Goal: Task Accomplishment & Management: Manage account settings

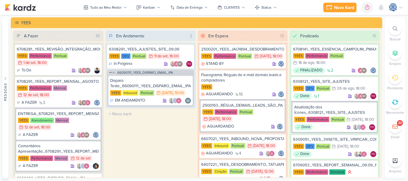
click at [393, 27] on icon at bounding box center [395, 28] width 5 height 5
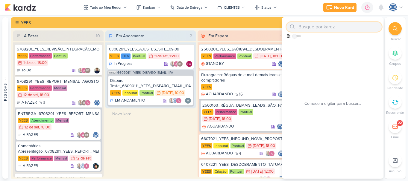
paste input "7708293_MPD_ANDROMEDA_AJUSTE_VERBA_CAMPANHA_ANDROMEDA_FESTIVAL"
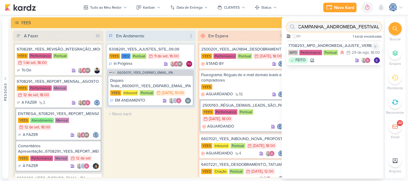
type input "7708293_MPD_ANDROMEDA_AJUSTE_VERBA_CAMPANHA_ANDROMEDA_FESTIVAL"
click at [361, 43] on div "7708293_MPD_ANDROMEDA_AJUSTE_VERBA_CAMPANHA_ANDROMEDA_FESTIVAL MPD Performance …" at bounding box center [334, 53] width 95 height 25
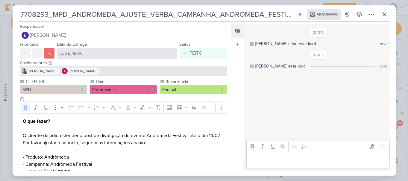
scroll to position [89, 0]
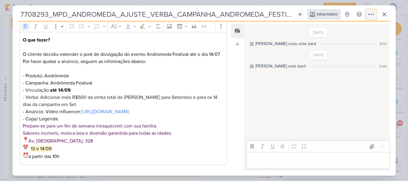
click at [368, 15] on icon at bounding box center [371, 14] width 7 height 7
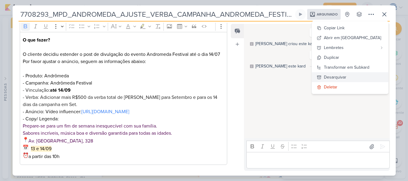
click at [346, 76] on div "Desarquivar" at bounding box center [335, 77] width 22 height 6
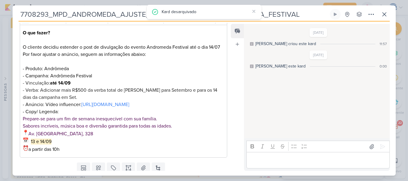
scroll to position [0, 0]
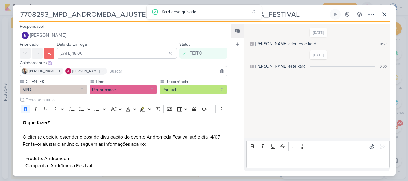
drag, startPoint x: 153, startPoint y: 75, endPoint x: 156, endPoint y: 71, distance: 5.2
click at [156, 71] on div "Iara Santos Alessandra Gomes" at bounding box center [124, 71] width 208 height 10
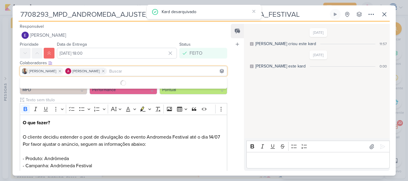
click at [156, 71] on input at bounding box center [167, 71] width 118 height 7
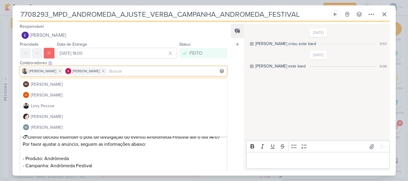
scroll to position [96, 0]
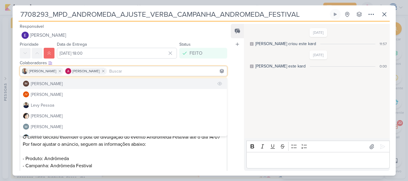
click at [101, 81] on button "IM Isabella Machado Guimarães" at bounding box center [123, 83] width 207 height 11
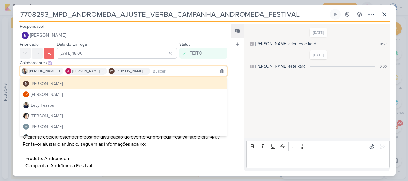
click at [234, 58] on div "Feed Atrelar email Solte o email para atrelar ao kard" at bounding box center [237, 97] width 13 height 147
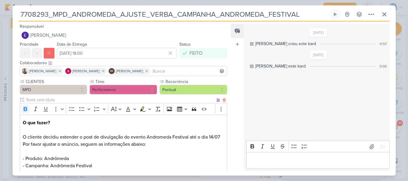
scroll to position [117, 0]
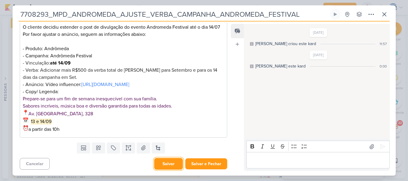
click at [163, 162] on button "Salvar" at bounding box center [168, 164] width 29 height 12
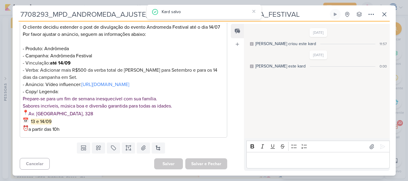
scroll to position [0, 0]
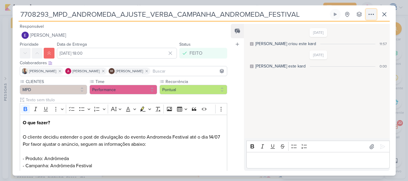
click at [374, 16] on icon at bounding box center [371, 14] width 7 height 7
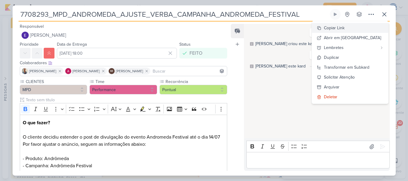
click at [359, 29] on button "Copiar Link" at bounding box center [350, 28] width 76 height 10
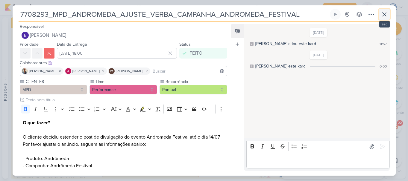
click at [385, 11] on icon at bounding box center [384, 14] width 7 height 7
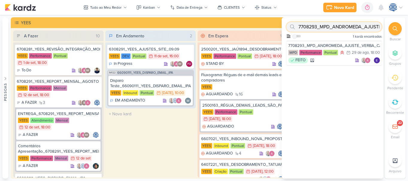
click at [343, 29] on input "7708293_MPD_ANDROMEDA_AJUSTE_VERBA_CAMPANHA_ANDROMEDA_FESTIVAL" at bounding box center [334, 27] width 95 height 10
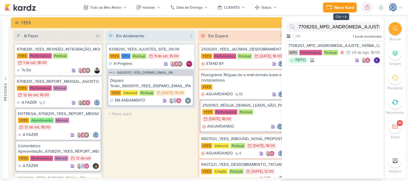
click at [341, 7] on div "Novo Kard" at bounding box center [344, 7] width 20 height 6
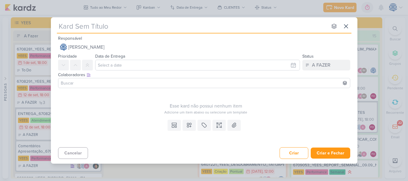
type input "6309151"
type input "6309151_"
type input "6309151_YEES"
type input "6309151_YEES_"
type input "6309151_YEES_PQ"
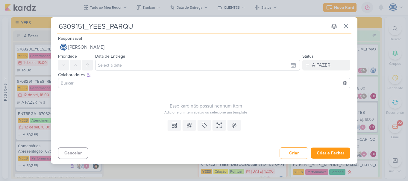
type input "6309151_YEES_PARQUE"
type input "6309151_YEES_PARQUE_B"
type input "6309151_YEES_PARQUE_BUENA"
type input "6309151_YEES_PARQUE_BUENA_VI"
type input "6309151_YEES_PARQUE_BUENA_VISTA"
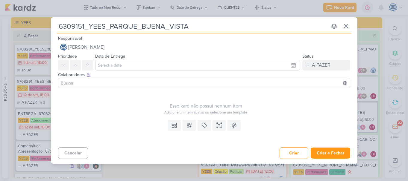
type input "6309151_YEES_PARQUE_BUENA_VISTA_"
type input "6309151_YEES_PARQUE_BUENA_VISTA_PAUSAR"
type input "_6309151_YEES_PARQUE_BUENA_VISTA_PAUSAR"
type input "6309151_YEES_PARQUE_BUENA_VISTA_PAUSAR"
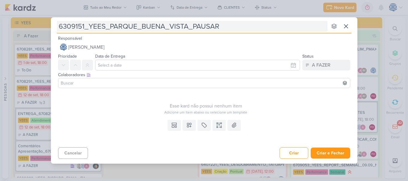
click at [229, 26] on input "6309151_YEES_PARQUE_BUENA_VISTA_PAUSAR" at bounding box center [192, 26] width 271 height 11
type input "6309151_YEES_PARQUE_BUENA_VISTA_PAUSAR_"
type input "6309151_YEES_PARQUE_BUENA_VISTA_PAUSAR_VC"
type input "6309151_YEES_PARQUE_BUENA_VISTA_PAUSAR_"
type input "6309151_YEES_PARQUE_BUENA_VISTA_PAUSAR_C"
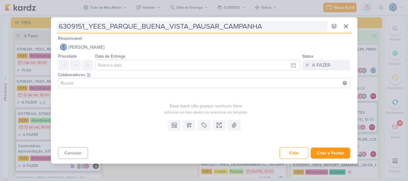
type input "6309151_YEES_PARQUE_BUENA_VISTA_PAUSAR_CAMPANHAS"
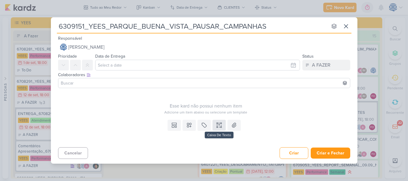
type input "6309151_YEES_PARQUE_BUENA_VISTA_PAUSAR_CAMPANHAS"
click at [219, 129] on button at bounding box center [219, 125] width 13 height 11
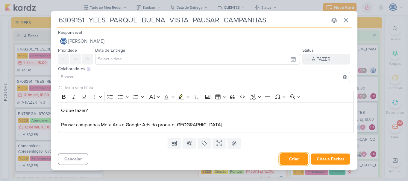
click at [290, 158] on button "Criar" at bounding box center [294, 160] width 29 height 12
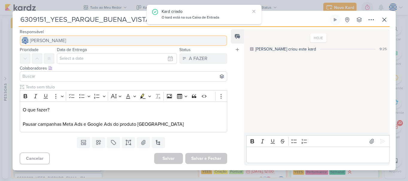
click at [107, 42] on button "[PERSON_NAME]" at bounding box center [124, 40] width 208 height 11
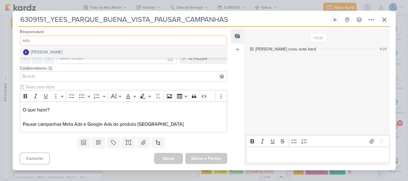
type input "edu"
click at [90, 53] on button "[PERSON_NAME]" at bounding box center [123, 52] width 207 height 11
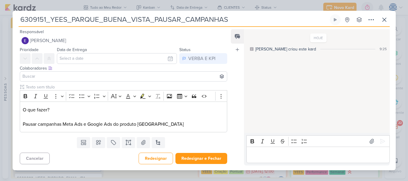
click at [84, 79] on input at bounding box center [123, 76] width 205 height 7
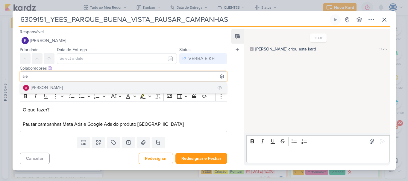
type input "ale"
click at [83, 86] on button "[PERSON_NAME]" at bounding box center [123, 88] width 207 height 11
type input "iar"
click at [83, 87] on button "[PERSON_NAME]" at bounding box center [123, 88] width 207 height 11
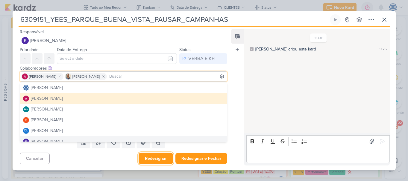
click at [164, 158] on button "Redesignar" at bounding box center [156, 159] width 34 height 12
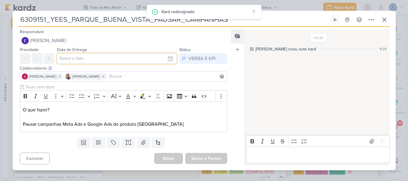
click at [139, 58] on input "text" at bounding box center [117, 58] width 120 height 11
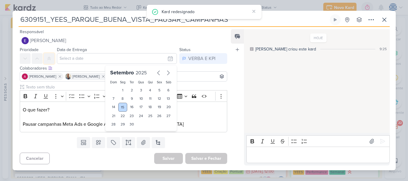
drag, startPoint x: 52, startPoint y: 58, endPoint x: 119, endPoint y: 106, distance: 82.8
click at [119, 64] on div "Prioridade Data de Entrega Setembro 2025 Dom Seg Ter Qua Qui Sex Sáb 1 2 3 4 5 …" at bounding box center [121, 55] width 217 height 18
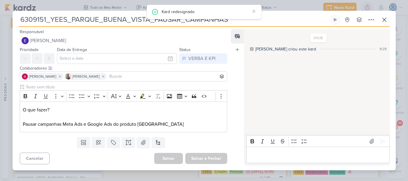
click at [119, 107] on p "O que fazer? Pausar campanhas Meta Ads e Google Ads do produto Parque Buena Vis…" at bounding box center [123, 118] width 201 height 22
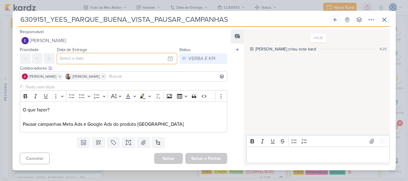
click at [88, 57] on input "text" at bounding box center [117, 58] width 120 height 11
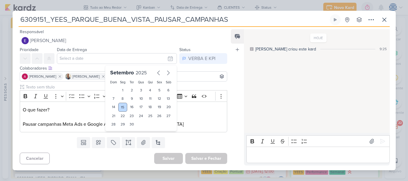
click at [121, 105] on div "15" at bounding box center [122, 107] width 9 height 9
type input "15 de setembro de 2025 às 23:59"
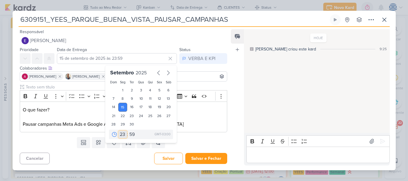
click at [119, 134] on select "00 01 02 03 04 05 06 07 08 09 10 11 12 13 14 15 16 17 18 19 20 21 22 23" at bounding box center [123, 134] width 8 height 7
select select "9"
click at [119, 131] on select "00 01 02 03 04 05 06 07 08 09 10 11 12 13 14 15 16 17 18 19 20 21 22 23" at bounding box center [123, 134] width 8 height 7
type input "15 de setembro de 2025 às 09:59"
click at [129, 134] on select "00 05 10 15 20 25 30 35 40 45 50 55 59" at bounding box center [132, 134] width 8 height 7
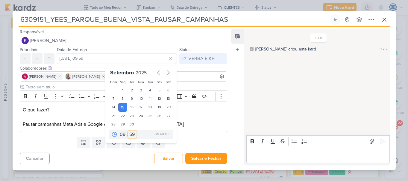
select select "30"
click at [128, 131] on select "00 05 10 15 20 25 30 35 40 45 50 55 59" at bounding box center [132, 134] width 8 height 7
type input "15 de setembro de 2025 às 09:30"
click at [166, 158] on button "Salvar" at bounding box center [168, 159] width 29 height 12
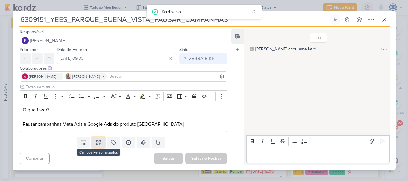
click at [98, 141] on icon at bounding box center [99, 143] width 6 height 6
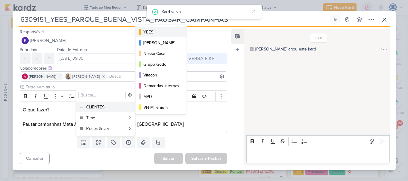
click at [162, 30] on div "YEES" at bounding box center [161, 32] width 36 height 6
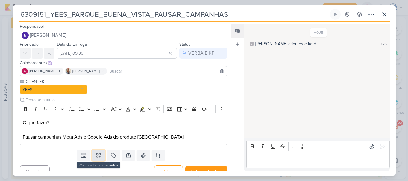
click at [98, 155] on icon at bounding box center [99, 156] width 6 height 6
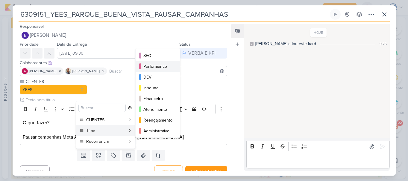
click at [156, 68] on div "Performance" at bounding box center [157, 66] width 29 height 6
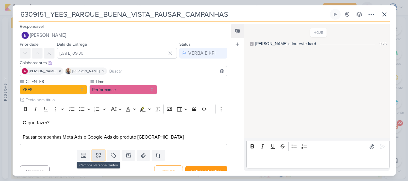
click at [96, 158] on icon at bounding box center [98, 156] width 4 height 4
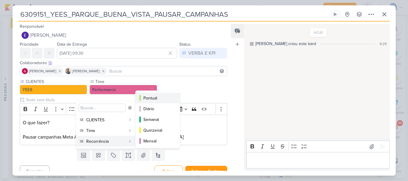
click at [153, 99] on div "Pontual" at bounding box center [157, 98] width 29 height 6
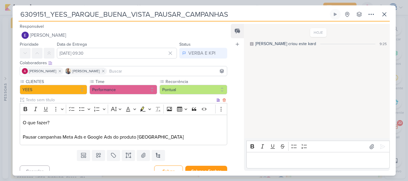
scroll to position [7, 0]
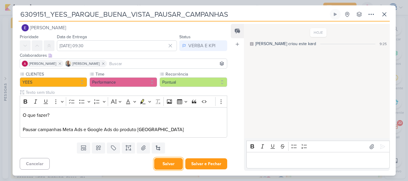
click at [169, 162] on button "Salvar" at bounding box center [168, 164] width 29 height 12
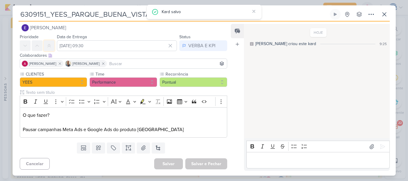
click at [48, 49] on button at bounding box center [49, 45] width 11 height 11
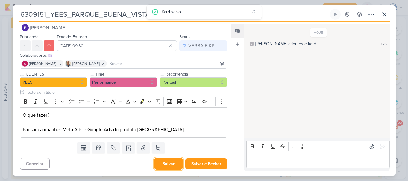
click at [172, 162] on button "Salvar" at bounding box center [168, 164] width 29 height 12
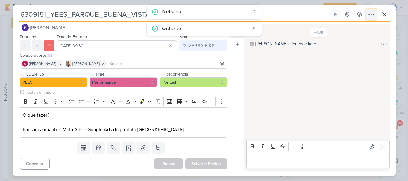
click at [369, 16] on icon at bounding box center [371, 14] width 7 height 7
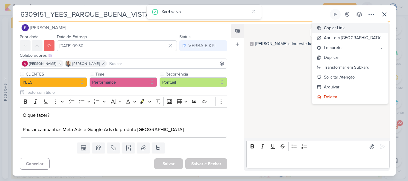
click at [361, 25] on button "Copiar Link" at bounding box center [350, 28] width 76 height 10
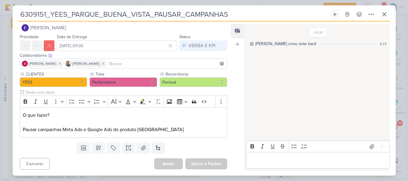
drag, startPoint x: 230, startPoint y: 11, endPoint x: 0, endPoint y: -24, distance: 232.8
click at [0, 0] on html "1.99.0 Novo Kard Ctrl + k 0h0m Sessão desligada... Hoje 0h0m Semana 0h0m Mês 0h…" at bounding box center [204, 90] width 408 height 181
click at [184, 60] on input at bounding box center [167, 63] width 118 height 7
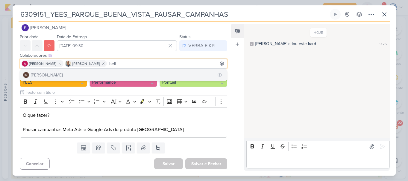
type input "bell"
click at [136, 72] on button "IM Isabella Machado Guimarães" at bounding box center [123, 75] width 207 height 11
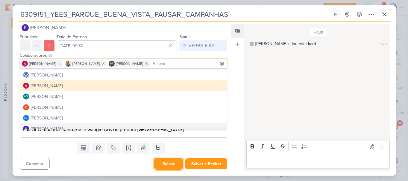
click at [169, 161] on button "Salvar" at bounding box center [168, 164] width 29 height 12
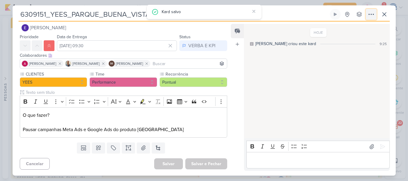
click at [370, 12] on icon at bounding box center [371, 14] width 7 height 7
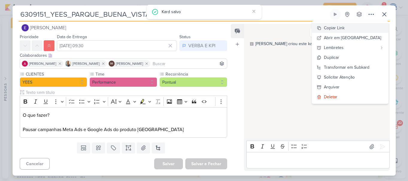
click at [358, 29] on button "Copiar Link" at bounding box center [350, 28] width 76 height 10
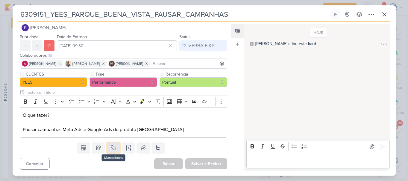
click at [112, 146] on icon at bounding box center [113, 148] width 4 height 4
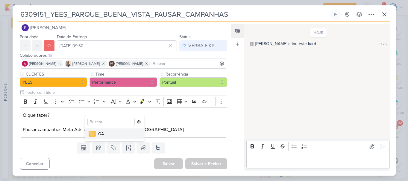
click at [110, 137] on div "QA" at bounding box center [117, 134] width 39 height 6
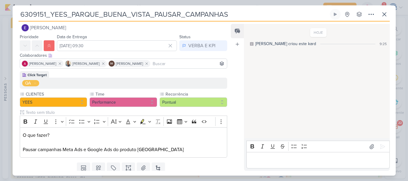
scroll to position [28, 0]
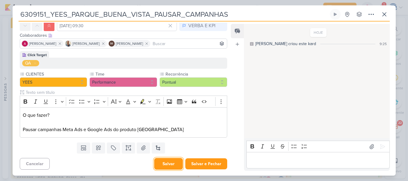
click at [173, 163] on button "Salvar" at bounding box center [168, 164] width 29 height 12
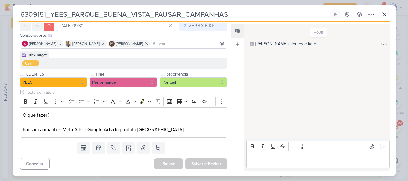
drag, startPoint x: 47, startPoint y: 13, endPoint x: 17, endPoint y: 15, distance: 29.7
click at [17, 15] on div "6309151_YEES_PARQUE_BUENA_VISTA_PAUSAR_CAMPANHAS Criado por mim nenhum grupo di…" at bounding box center [204, 92] width 383 height 167
paste input "7"
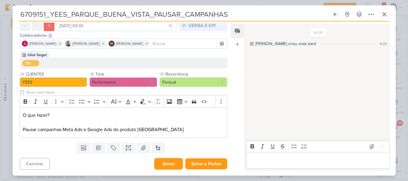
type input "6709151_YEES_PARQUE_BUENA_VISTA_PAUSAR_CAMPANHAS"
click at [158, 168] on button "Salvar" at bounding box center [168, 164] width 29 height 12
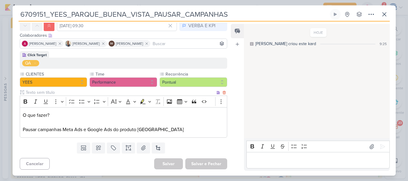
scroll to position [0, 0]
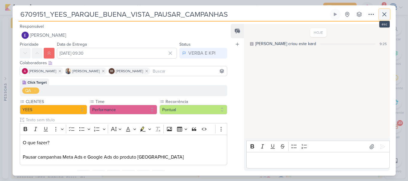
click at [381, 15] on icon at bounding box center [384, 14] width 7 height 7
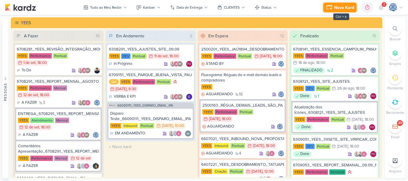
click at [329, 8] on icon at bounding box center [329, 7] width 7 height 7
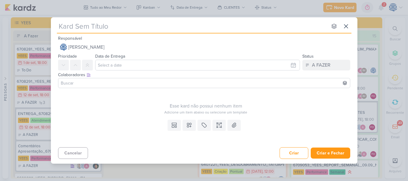
paste input "6309151"
type input "6309151"
type input "6309151_su"
type input "6309151_"
type input "6309151_YEES"
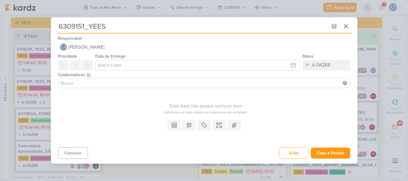
type input "6309151_YEES_"
type input "6309151_YEES_SITE_"
type input "6309151_YEES_SITE_SUBIR"
type input "6309151_YEES_SITE_SUBIR_)R"
type input "6309151_YEES_SITE_SUBIR_)RE"
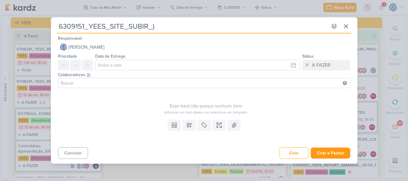
type input "6309151_YEES_SITE_SUBIR_"
type input "6309151_YEES_SITE_SUBIR_REGULAM"
type input "6309151_YEES_SITE_SUBIR_REGULAMENTO"
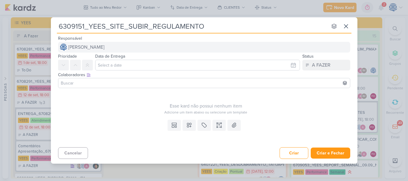
type input "6309151_YEES_SITE_SUBIR_REGULAMENTO"
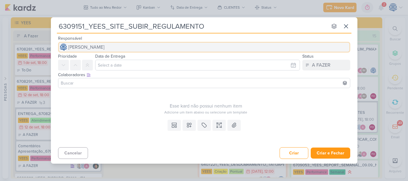
click at [130, 51] on button "[PERSON_NAME]" at bounding box center [204, 47] width 292 height 11
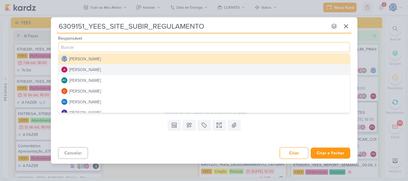
click at [107, 68] on button "[PERSON_NAME]" at bounding box center [204, 69] width 292 height 11
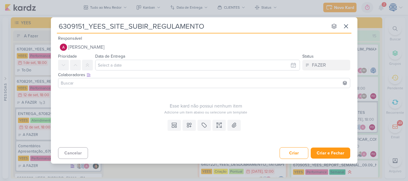
click at [110, 83] on input at bounding box center [204, 83] width 289 height 7
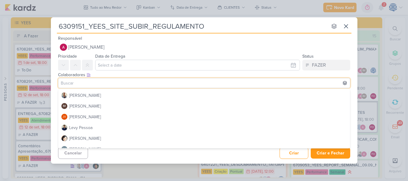
scroll to position [86, 0]
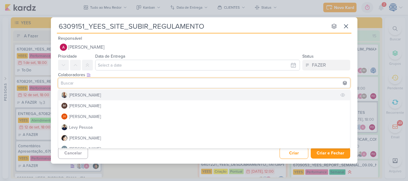
click at [107, 95] on button "[PERSON_NAME]" at bounding box center [204, 95] width 292 height 11
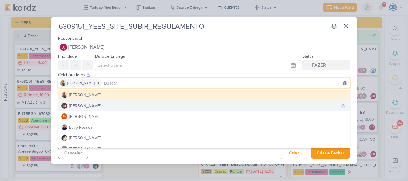
click at [101, 105] on div "Isabella Machado Guimarães" at bounding box center [85, 106] width 32 height 6
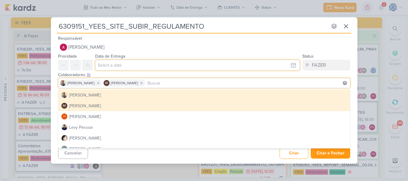
click at [118, 69] on input "text" at bounding box center [197, 65] width 205 height 11
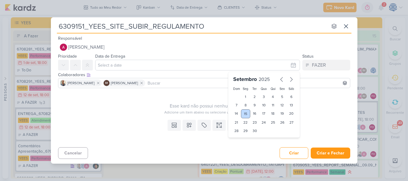
click at [246, 116] on div "15" at bounding box center [245, 114] width 9 height 9
type input "15 de setembro de 2025 às 23:59"
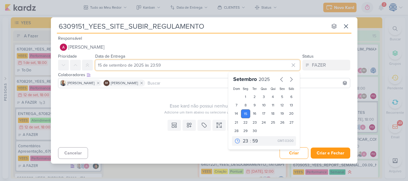
click at [143, 64] on input "15 de setembro de 2025 às 23:59" at bounding box center [197, 65] width 205 height 11
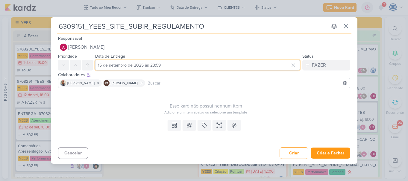
click at [178, 63] on input "15 de setembro de 2025 às 23:59" at bounding box center [197, 65] width 205 height 11
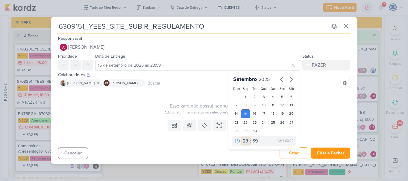
click at [243, 139] on select "00 01 02 03 04 05 06 07 08 09 10 11 12 13 14 15 16 17 18 19 20 21 22 23" at bounding box center [246, 141] width 8 height 7
select select "11"
click at [242, 138] on select "00 01 02 03 04 05 06 07 08 09 10 11 12 13 14 15 16 17 18 19 20 21 22 23" at bounding box center [246, 141] width 8 height 7
type input "15 de setembro de 2025 às 11:59"
click at [256, 138] on select "00 05 10 15 20 25 30 35 40 45 50 55 59" at bounding box center [255, 141] width 8 height 7
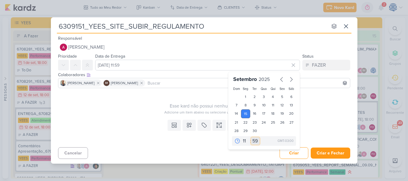
select select "0"
click at [251, 138] on select "00 05 10 15 20 25 30 35 40 45 50 55 59" at bounding box center [255, 141] width 8 height 7
type input "15 de setembro de 2025 às 11:00"
drag, startPoint x: 132, startPoint y: 125, endPoint x: 187, endPoint y: 128, distance: 55.8
click at [187, 128] on div "Templates Campos Personalizados Marcadores Caixa De Texto Anexo" at bounding box center [204, 132] width 307 height 28
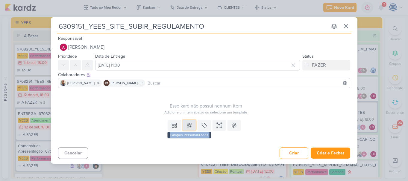
click at [187, 128] on button at bounding box center [189, 125] width 13 height 11
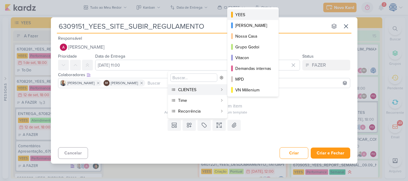
click at [264, 18] on div "YEES" at bounding box center [253, 15] width 36 height 6
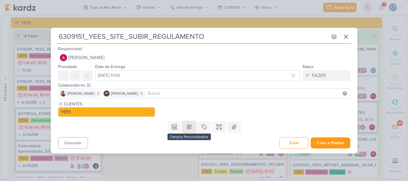
click at [187, 129] on icon at bounding box center [189, 127] width 6 height 6
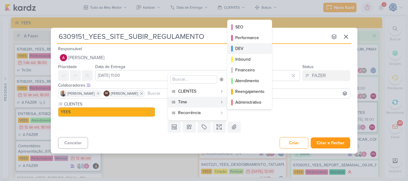
click at [242, 44] on button "DEV" at bounding box center [250, 48] width 44 height 11
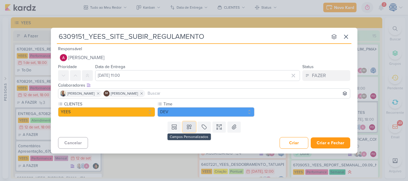
click at [192, 127] on icon at bounding box center [189, 127] width 6 height 6
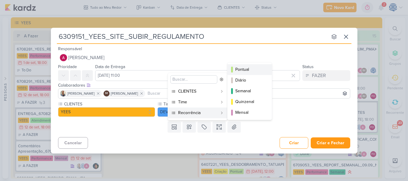
click at [255, 68] on div "Pontual" at bounding box center [249, 69] width 29 height 6
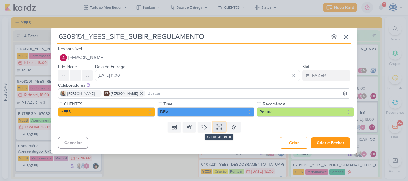
click at [220, 124] on icon at bounding box center [219, 127] width 6 height 6
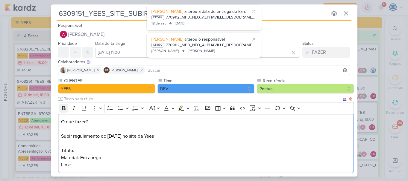
drag, startPoint x: 97, startPoint y: 119, endPoint x: 61, endPoint y: 111, distance: 36.6
click at [61, 111] on div "Rich Text Editor Bold Italic Underline More To-do List Bulleted List Bulleted L…" at bounding box center [206, 137] width 296 height 71
click at [61, 111] on icon "Editor toolbar" at bounding box center [64, 108] width 6 height 6
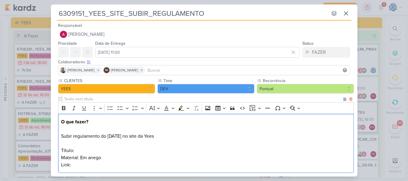
click at [82, 153] on p "O que fazer? Subir regulamento do dia do cliente no site da Yees Título: Materi…" at bounding box center [206, 144] width 290 height 50
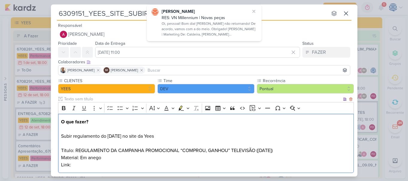
click at [139, 166] on p "O que fazer? Subir regulamento do dia do cliente no site da Yees Título: REGULA…" at bounding box center [206, 144] width 290 height 50
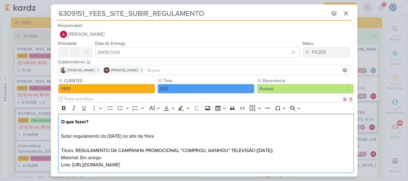
click at [99, 159] on p "O que fazer? Subir regulamento do dia do cliente no site da Yees Título: REGULA…" at bounding box center [206, 144] width 290 height 50
click at [163, 166] on p "O que fazer? Subir regulamento do dia do cliente no site da Yees Título: REGULA…" at bounding box center [206, 144] width 290 height 50
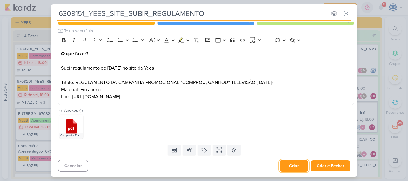
click at [289, 169] on button "Criar" at bounding box center [294, 167] width 29 height 12
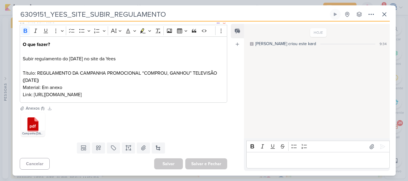
scroll to position [0, 0]
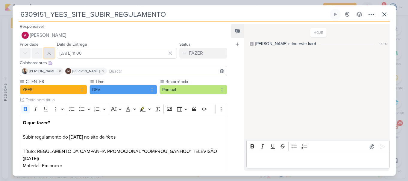
click at [46, 57] on button at bounding box center [49, 53] width 11 height 11
click at [371, 18] on button at bounding box center [371, 14] width 11 height 11
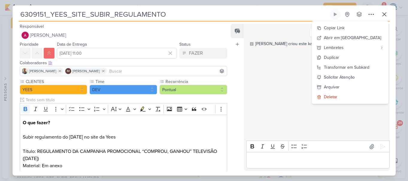
drag, startPoint x: 218, startPoint y: 14, endPoint x: 22, endPoint y: 17, distance: 195.9
click at [22, 17] on input "6309151_YEES_SITE_SUBIR_REGULAMENTO" at bounding box center [174, 14] width 310 height 11
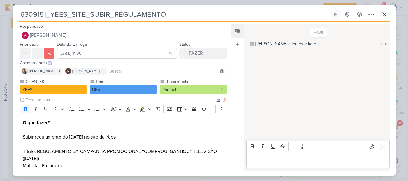
scroll to position [67, 0]
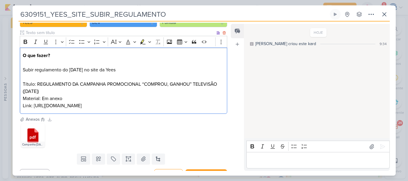
click at [124, 110] on div "O que fazer? Subir regulamento do dia do cliente no site da Yees Título: REGULA…" at bounding box center [124, 81] width 208 height 67
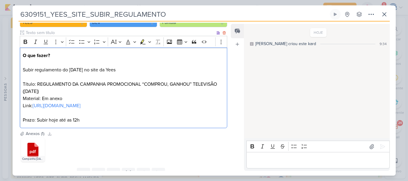
scroll to position [93, 0]
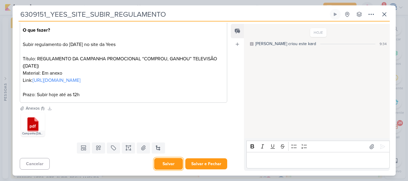
click at [161, 162] on button "Salvar" at bounding box center [168, 164] width 29 height 12
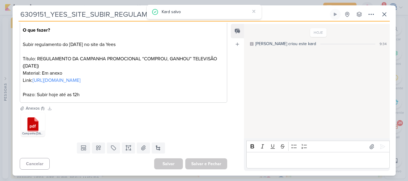
scroll to position [0, 0]
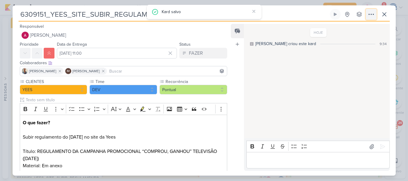
click at [372, 14] on icon at bounding box center [371, 14] width 7 height 7
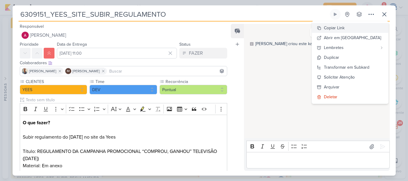
click at [361, 27] on button "Copiar Link" at bounding box center [350, 28] width 76 height 10
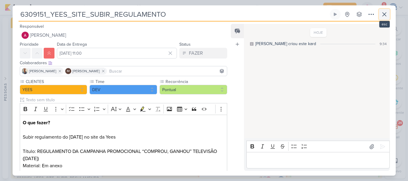
click at [385, 13] on icon at bounding box center [384, 14] width 7 height 7
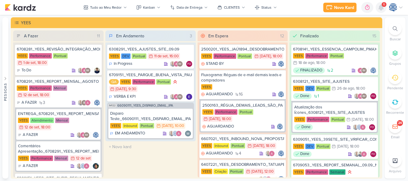
click at [379, 4] on icon at bounding box center [381, 7] width 7 height 7
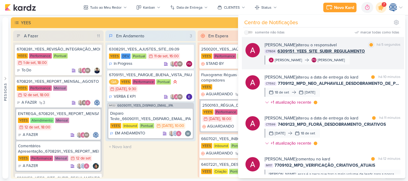
click at [368, 53] on div "CT1604 6309151_YEES_SITE_SUBIR_REGULAMENTO" at bounding box center [333, 51] width 136 height 6
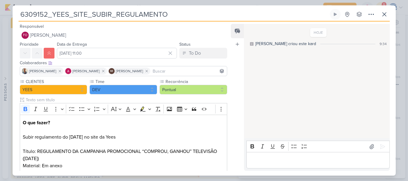
drag, startPoint x: 185, startPoint y: 10, endPoint x: -1, endPoint y: 16, distance: 186.0
click at [0, 16] on html "1.99.0 Novo Kard Ctrl + k 0h0m Sessão desligada... Hoje 0h0m Semana 0h0m Mês 0h…" at bounding box center [204, 90] width 408 height 181
click at [47, 16] on input "6309152_YEES_SITE_SUBIR_REGULAMENTO" at bounding box center [174, 14] width 310 height 11
type input "6309151_YEES_SITE_SUBIR_REGULAMENTO"
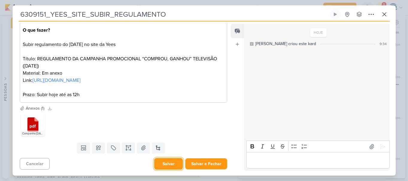
click at [171, 167] on button "Salvar" at bounding box center [168, 164] width 29 height 12
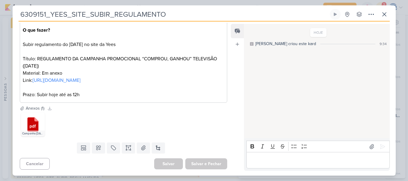
click at [399, 95] on div "6309151_YEES_SITE_SUBIR_REGULAMENTO Criado por mim" at bounding box center [204, 90] width 408 height 181
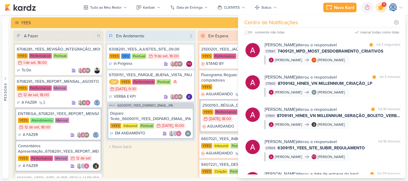
click at [381, 5] on icon at bounding box center [381, 7] width 10 height 10
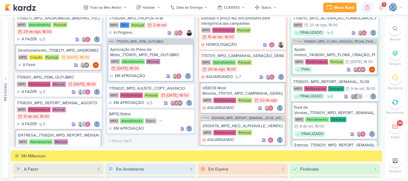
scroll to position [570, 0]
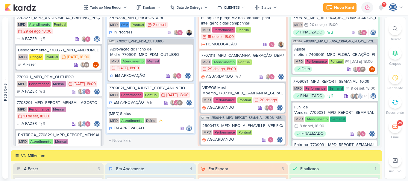
click at [394, 32] on div at bounding box center [395, 28] width 13 height 13
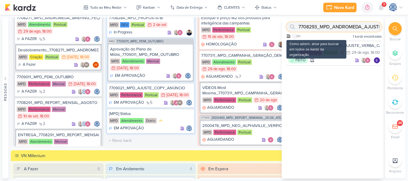
paste input "14408281_MAR INC_SUBLIME_JARDINS_DESDOBRAMENTO_PEÇAS_META_ADS"
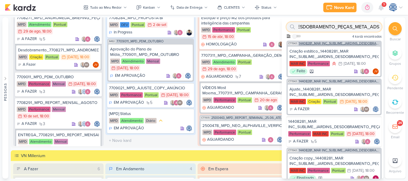
type input "14408281_MAR INC_SUBLIME_JARDINS_DESDOBRAMENTO_PEÇAS_META_ADS"
click at [345, 43] on span "14408281_MAR INC_SUBLIME_JARDINS_DESDOBRAMENTO_PEÇAS_META_ADS" at bounding box center [340, 43] width 82 height 3
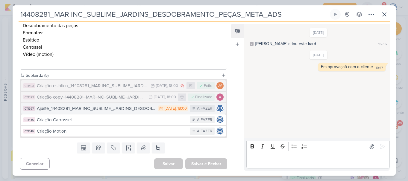
scroll to position [21, 0]
click at [111, 110] on div "Ajuste_14408281_MAR INC_SUBLIME_JARDINS_DESDOBRAMENTO_PEÇAS_META_ADS" at bounding box center [96, 108] width 119 height 7
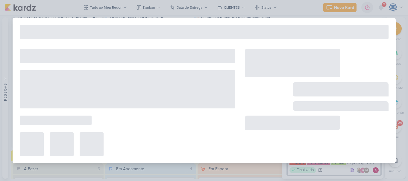
type input "Ajuste_14408281_MAR INC_SUBLIME_JARDINS_DESDOBRAMENTO_PEÇAS_META_ADS"
type input "15 de setembro de 2025 às 18:00"
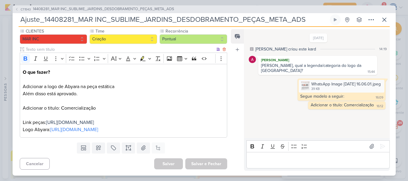
scroll to position [0, 0]
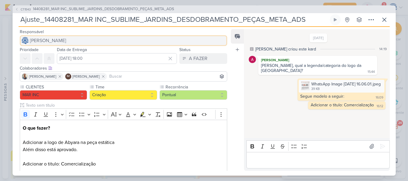
click at [101, 40] on button "[PERSON_NAME]" at bounding box center [124, 40] width 208 height 11
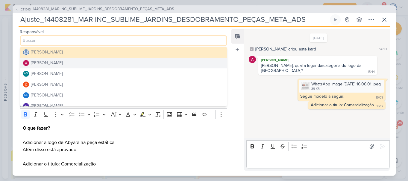
click at [64, 60] on button "[PERSON_NAME]" at bounding box center [123, 63] width 207 height 11
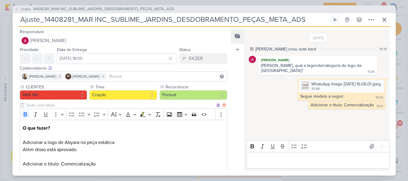
scroll to position [63, 0]
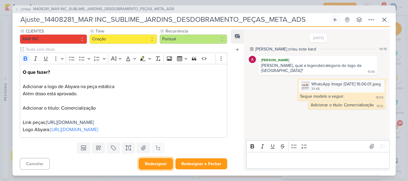
click at [155, 165] on button "Redesignar" at bounding box center [156, 164] width 34 height 12
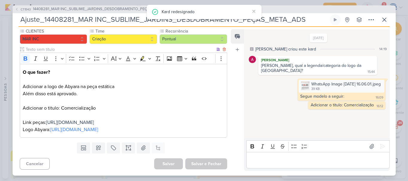
scroll to position [0, 0]
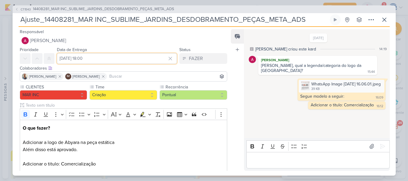
click at [100, 60] on input "15 de setembro de 2025 às 18:00" at bounding box center [117, 58] width 120 height 11
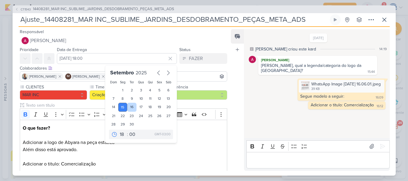
click at [131, 107] on div "16" at bounding box center [131, 107] width 9 height 9
type input "16 de setembro de 2025 às 18:00"
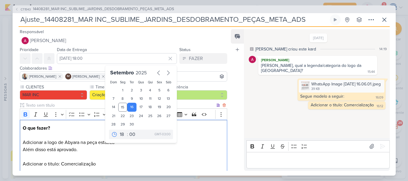
click at [198, 145] on p "Adicionar a logo de Abyara na peça estática" at bounding box center [123, 142] width 201 height 7
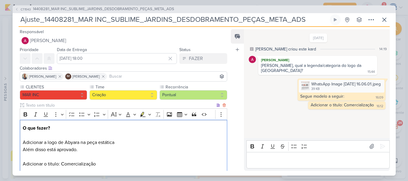
scroll to position [63, 0]
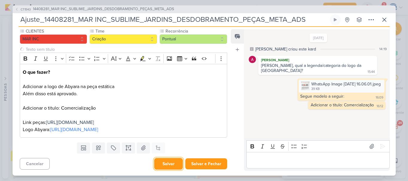
click at [165, 165] on button "Salvar" at bounding box center [168, 164] width 29 height 12
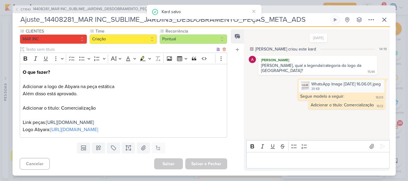
scroll to position [0, 0]
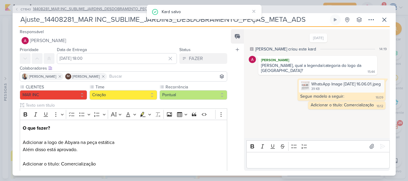
click at [89, 11] on span "14408281_MAR INC_SUBLIME_JARDINS_DESDOBRAMENTO_PEÇAS_META_ADS" at bounding box center [103, 9] width 141 height 6
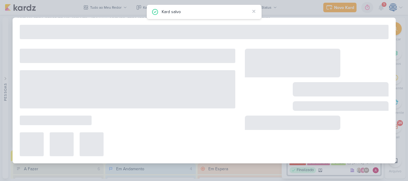
type input "14408281_MAR INC_SUBLIME_JARDINS_DESDOBRAMENTO_PEÇAS_META_ADS"
type input "5 de setembro de 2025 às 18:00"
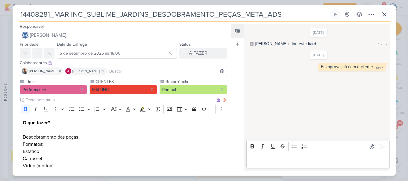
scroll to position [112, 0]
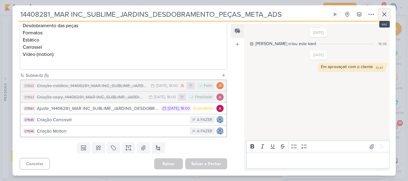
click at [383, 15] on icon at bounding box center [384, 14] width 7 height 7
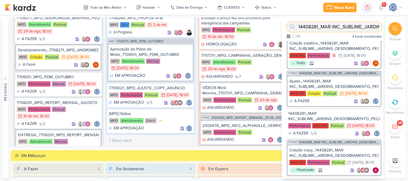
click at [360, 25] on input "14408281_MAR INC_SUBLIME_JARDINS_DESDOBRAMENTO_PEÇAS_META_ADS" at bounding box center [334, 27] width 95 height 10
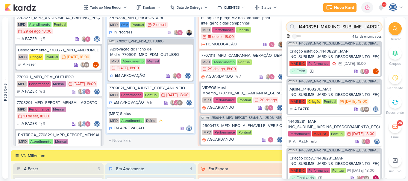
scroll to position [0, 95]
drag, startPoint x: 299, startPoint y: 26, endPoint x: 392, endPoint y: 29, distance: 92.6
click at [392, 29] on div "Buscar Grupos Pendente Recorrente 28" at bounding box center [395, 98] width 21 height 162
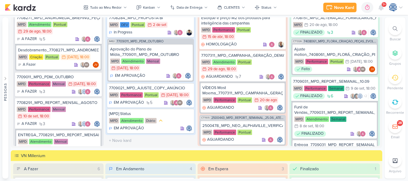
click at [392, 29] on div at bounding box center [395, 28] width 13 height 13
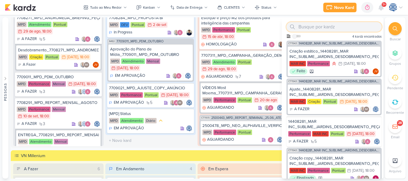
scroll to position [0, 0]
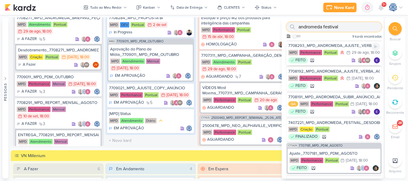
type input "andromeda festival"
click at [355, 46] on div "7708293_MPD_ANDROMEDA_AJUSTE_VERBA_CAMPANHA_ANDROMEDA_FESTIVAL" at bounding box center [334, 45] width 92 height 5
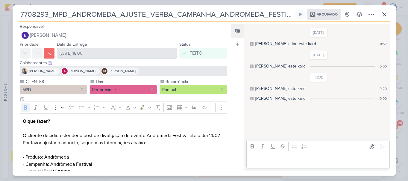
scroll to position [89, 0]
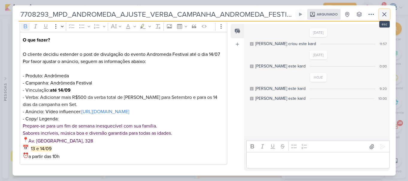
click at [385, 14] on icon at bounding box center [384, 14] width 7 height 7
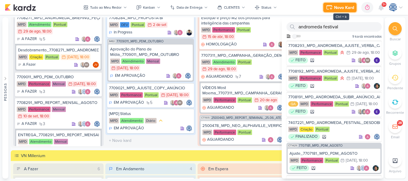
click at [344, 10] on div "Novo Kard" at bounding box center [344, 7] width 20 height 6
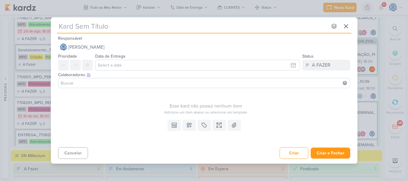
click at [134, 32] on div "nenhum grupo disponível esc" at bounding box center [204, 25] width 295 height 16
click at [133, 28] on input "text" at bounding box center [192, 26] width 271 height 11
paste input "7709151"
type input "7709151_"
type input "7709151_MPD"
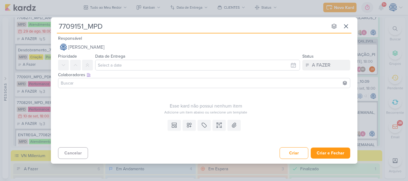
type input "7709151_MPD_"
type input "7709151_MPD_ANDROMEDA_"
type input "7709151_MPD_ANDROMEDA_FE"
type input "7709151_MPD_ANDROMEDA_FESTIVAL"
type input "7709151_MPD_ANDROMEDA_FESTIVAL_"
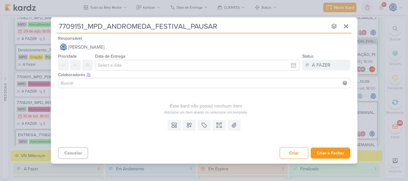
type input "7709151_MPD_ANDROMEDA_FESTIVAL_PAUSAR_"
type input "7709151_MPD_ANDROMEDA_FESTIVAL_PAUSAR_CA"
type input "7709151_MPD_ANDROMEDA_FESTIVAL_PAUSAR_CAMPANHA_"
type input "7709151_MPD_ANDROMEDA_FESTIVAL_PAUSAR_CAMPANHA_PRINCIPAIS"
type input "7709151_MPD_ANDROMEDA_FESTIVAL_PAUSAR_CAMPANHA_PRINCIPAIS_"
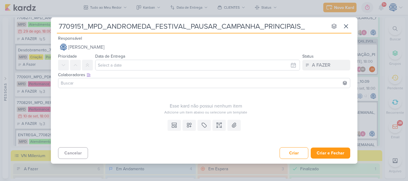
type input "7709151_MPD_ANDROMEDA_FESTIVAL_PAUSAR_CAMPANHA_PRINCIPAIS_M"
type input "7709151_MPD_ANDROMEDA_FESTIVAL_PAUSAR_CAMPANHA_PRINCIPAIS_MÉTRICAS"
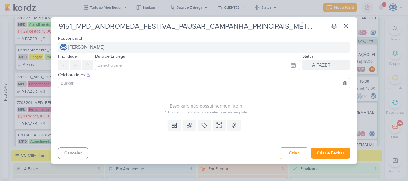
type input "7709151_MPD_ANDROMEDA_FESTIVAL_PAUSAR_CAMPANHA_PRINCIPAIS_MÉTRICAS"
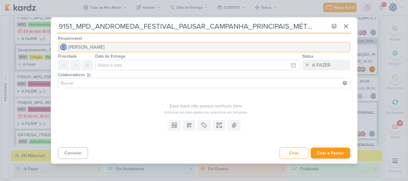
scroll to position [0, 0]
click at [134, 48] on button "[PERSON_NAME]" at bounding box center [204, 47] width 292 height 11
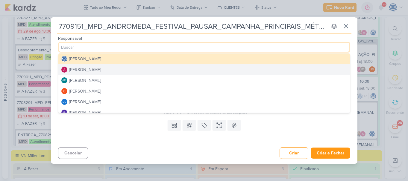
click at [121, 69] on button "[PERSON_NAME]" at bounding box center [204, 69] width 292 height 11
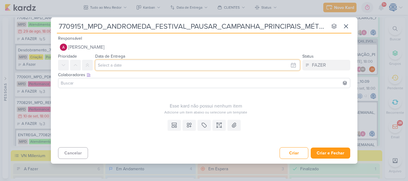
click at [124, 68] on input "text" at bounding box center [197, 65] width 205 height 11
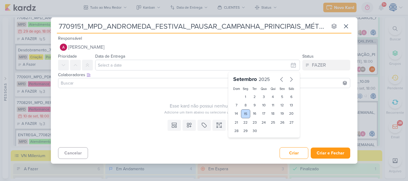
click at [247, 116] on div "15" at bounding box center [245, 114] width 9 height 9
type input "15 de setembro de 2025 às 23:59"
click at [243, 143] on select "00 01 02 03 04 05 06 07 08 09 10 11 12 13 14 15 16 17 18 19 20 21 22 23" at bounding box center [246, 141] width 8 height 7
select select "18"
click at [242, 138] on select "00 01 02 03 04 05 06 07 08 09 10 11 12 13 14 15 16 17 18 19 20 21 22 23" at bounding box center [246, 141] width 8 height 7
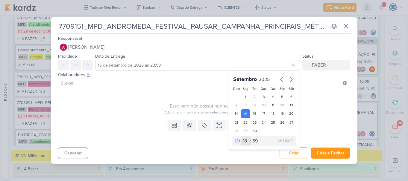
type input "15 de setembro de 2025 às 18:59"
click at [255, 140] on select "00 05 10 15 20 25 30 35 40 45 50 55 59" at bounding box center [255, 141] width 8 height 7
select select "0"
click at [251, 138] on select "00 05 10 15 20 25 30 35 40 45 50 55 59" at bounding box center [255, 141] width 8 height 7
type input "15 de setembro de 2025 às 18:00"
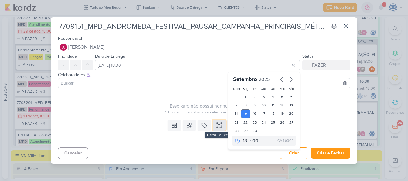
click at [215, 123] on button at bounding box center [219, 125] width 13 height 11
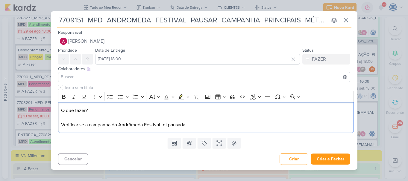
drag, startPoint x: 100, startPoint y: 110, endPoint x: 49, endPoint y: 97, distance: 52.9
click at [43, 98] on div "7709151_MPD_ANDROMEDA_FESTIVAL_PAUSAR_CAMPANHA_PRINCIPAIS_MÉTRICAS nenhum grupo…" at bounding box center [204, 90] width 408 height 181
click at [62, 96] on icon "Editor toolbar" at bounding box center [64, 97] width 4 height 4
click at [60, 124] on div "O que fazer? Verificar se a campanha do Andrômeda Festival foi pausada" at bounding box center [206, 117] width 296 height 31
click at [224, 127] on p "O que fazer? 1. Verificar se a campanha do Andrômeda Festival foi pausada" at bounding box center [206, 118] width 290 height 22
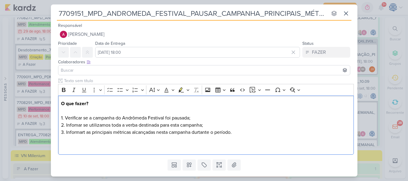
click at [214, 72] on input at bounding box center [204, 70] width 289 height 7
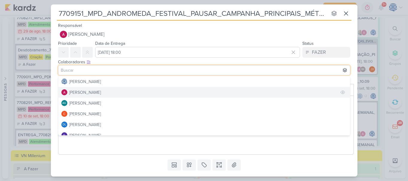
click at [144, 96] on button "[PERSON_NAME]" at bounding box center [204, 92] width 292 height 11
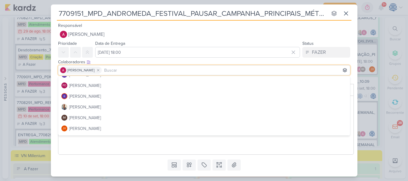
scroll to position [61, 0]
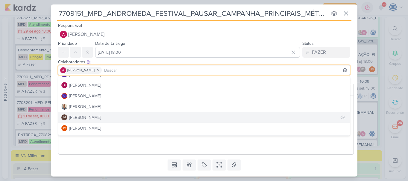
click at [146, 118] on button "IM Isabella Machado Guimarães" at bounding box center [204, 117] width 292 height 11
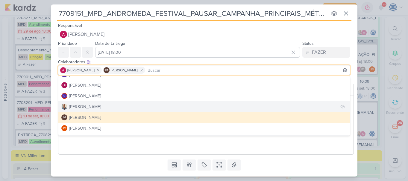
click at [123, 105] on button "[PERSON_NAME]" at bounding box center [204, 107] width 292 height 11
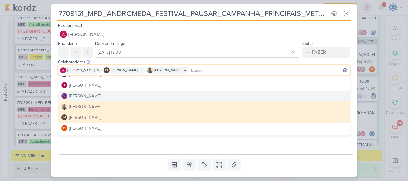
click at [232, 61] on div "Colaboradores Este kard pode ser visível a usuários da sua organização Este kar…" at bounding box center [204, 62] width 292 height 6
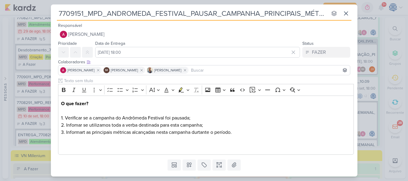
scroll to position [15, 0]
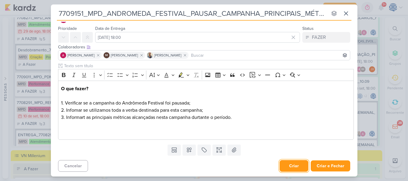
click at [282, 169] on button "Criar" at bounding box center [294, 167] width 29 height 12
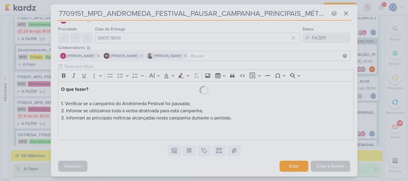
scroll to position [14, 0]
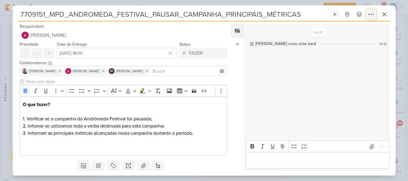
click at [374, 14] on icon at bounding box center [371, 14] width 7 height 7
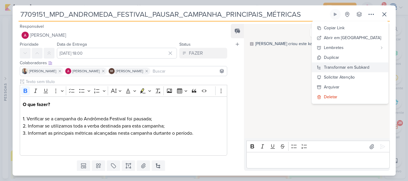
click at [349, 70] on div "Transformar em Subkard" at bounding box center [347, 67] width 46 height 6
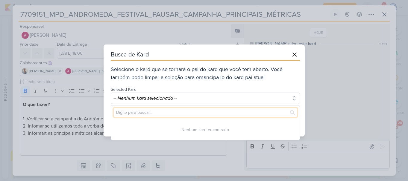
click at [204, 113] on input "text" at bounding box center [205, 112] width 184 height 9
paste input "7708293"
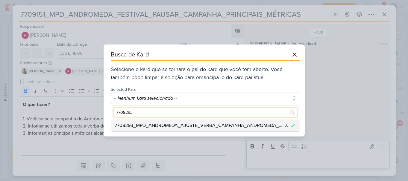
type input "7708293"
click at [219, 126] on div "7708293_MPD_ANDROMEDA_AJUSTE_VERBA_CAMPANHA_ANDROMEDA_FESTIVAL" at bounding box center [200, 125] width 170 height 7
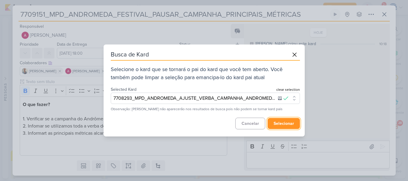
click at [286, 120] on button "selecionar" at bounding box center [284, 123] width 32 height 11
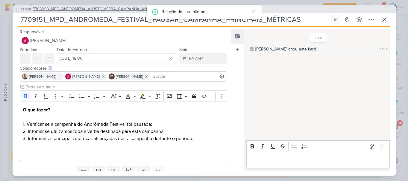
click at [83, 10] on span "7708293_MPD_ANDROMEDA_AJUSTE_VERBA_CAMPANHA_ANDROMEDA_FESTIVAL" at bounding box center [109, 9] width 152 height 6
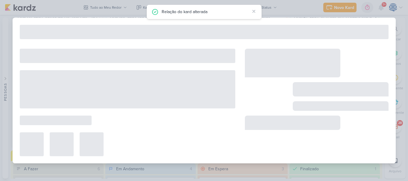
type input "7708293_MPD_ANDROMEDA_AJUSTE_VERBA_CAMPANHA_ANDROMEDA_FESTIVAL"
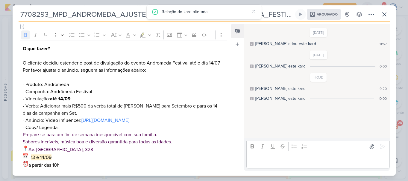
scroll to position [101, 0]
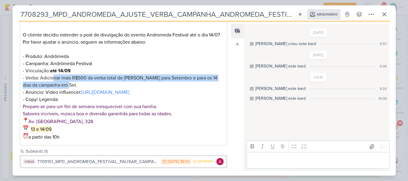
drag, startPoint x: 53, startPoint y: 78, endPoint x: 103, endPoint y: 84, distance: 50.0
click at [103, 84] on p "Por favor ajustar o anúncio, seguem as informações abaixo: - Produto: Andrômeda…" at bounding box center [123, 75] width 201 height 72
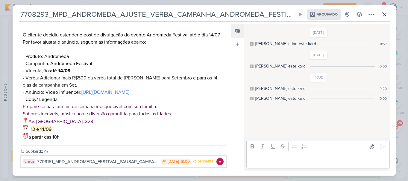
click at [150, 110] on span "Prepare-se para um fim de semana inesquecível com sua família." at bounding box center [90, 107] width 134 height 6
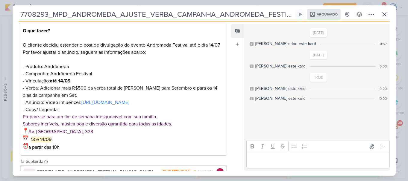
scroll to position [111, 0]
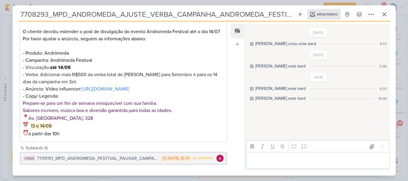
click at [118, 159] on div "7709151_MPD_ANDROMEDA_FESTIVAL_PAUSAR_CAMPANHA_PRINCIPAIS_MÉTRICAS" at bounding box center [97, 158] width 121 height 7
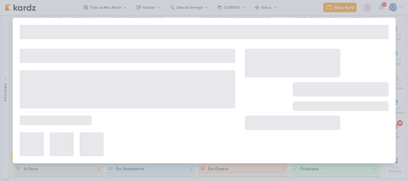
type input "7709151_MPD_ANDROMEDA_FESTIVAL_PAUSAR_CAMPANHA_PRINCIPAIS_MÉTRICAS"
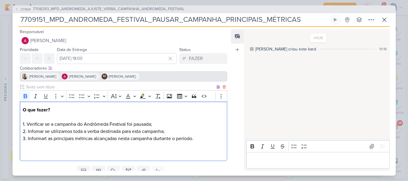
click at [184, 155] on p "O que fazer? 1. Verificar se a campanha do Andrômeda Festival foi pausada; 2. I…" at bounding box center [123, 132] width 201 height 50
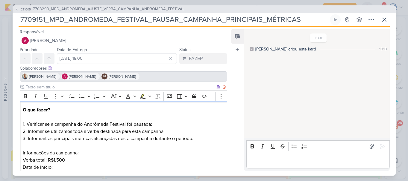
click at [79, 153] on p "O que fazer? 1. Verificar se a campanha do Andrômeda Festival foi pausada; 2. I…" at bounding box center [123, 139] width 201 height 65
click at [64, 166] on p "O que fazer? 1. Verificar se a campanha do Andrômeda Festival foi pausada; 2. I…" at bounding box center [123, 139] width 201 height 65
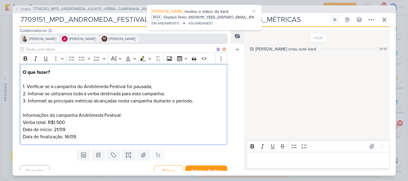
scroll to position [45, 0]
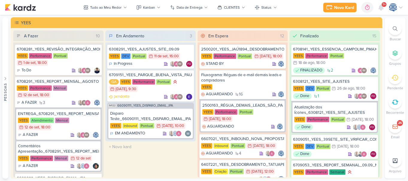
click at [398, 30] on div at bounding box center [395, 28] width 13 height 13
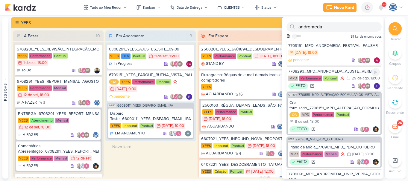
click at [346, 74] on div "7708293_MPD_ANDROMEDA_AJUSTE_VERBA_CAMPANHA_ANDROMEDA_FESTIVAL" at bounding box center [334, 71] width 92 height 5
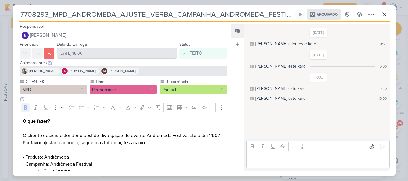
click at [11, 5] on div "7708293_MPD_ANDROMEDA_AJUSTE_VERBA_CAMPANHA_ANDROMEDA_FESTIVAL Arquivado" at bounding box center [204, 90] width 408 height 181
click at [384, 13] on icon at bounding box center [384, 14] width 7 height 7
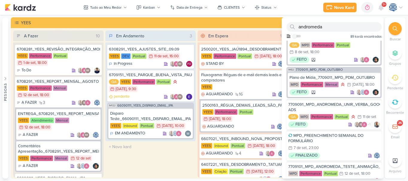
scroll to position [76, 0]
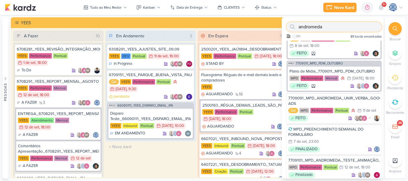
click at [340, 31] on input "andromeda" at bounding box center [334, 27] width 95 height 10
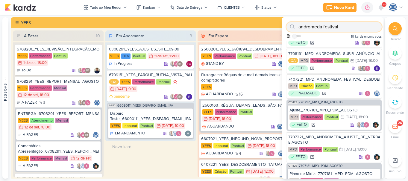
scroll to position [83, 0]
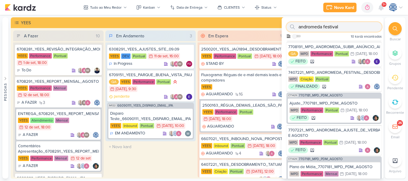
type input "andromeda festival"
click at [360, 50] on div "7708191_MPD_ANDROMEDA_SUBIR_ANÚNCIO_ANDROMEDA_FESTIVAL" at bounding box center [334, 46] width 92 height 5
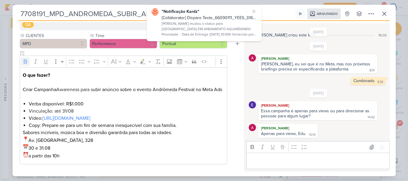
scroll to position [32, 0]
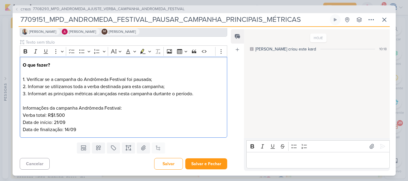
scroll to position [39, 0]
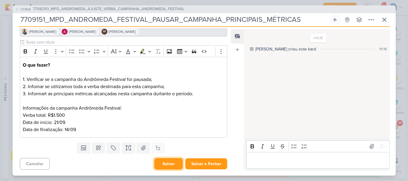
click at [176, 168] on button "Salvar" at bounding box center [168, 164] width 29 height 12
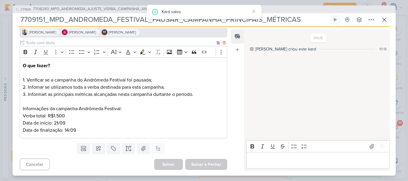
scroll to position [45, 0]
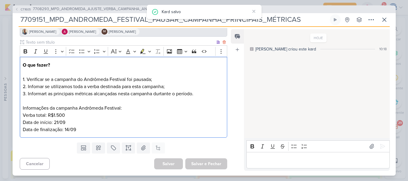
click at [153, 79] on p "O que fazer? 1. Verificar se a campanha do Andrômeda Festival foi pausada; 2. I…" at bounding box center [123, 94] width 201 height 65
click at [163, 93] on p "O que fazer? 1. Verificar se a campanha do Andrômeda Festival foi pausada; 2. I…" at bounding box center [123, 94] width 201 height 65
click at [162, 94] on p "O que fazer? 1. Verificar se a campanha do Andrômeda Festival foi pausada; 2. I…" at bounding box center [123, 94] width 201 height 65
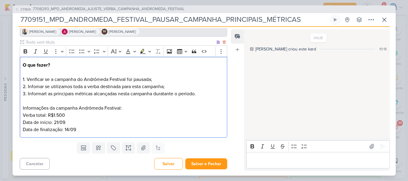
click at [165, 93] on p "O que fazer? 1. Verificar se a campanha do Andrômeda Festival foi pausada; 2. I…" at bounding box center [123, 94] width 201 height 65
click at [40, 94] on p "O que fazer? 1. Verificar se a campanha do Andrômeda Festival foi pausada; 2. I…" at bounding box center [123, 94] width 201 height 65
click at [39, 87] on p "O que fazer? 1. Verificar se a campanha do Andrômeda Festival foi pausada; 2. I…" at bounding box center [123, 94] width 201 height 65
click at [170, 163] on button "Salvar" at bounding box center [168, 164] width 29 height 12
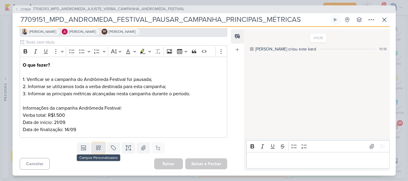
click at [93, 150] on button at bounding box center [98, 148] width 13 height 11
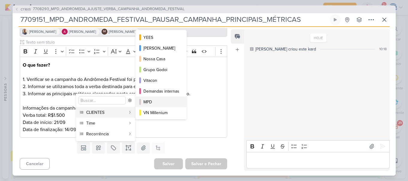
click at [163, 98] on button "MPD" at bounding box center [161, 102] width 51 height 11
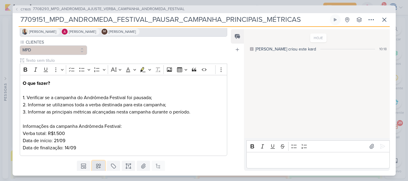
click at [95, 163] on button at bounding box center [98, 166] width 13 height 11
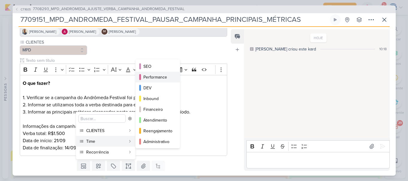
click at [157, 81] on button "Performance" at bounding box center [158, 77] width 44 height 11
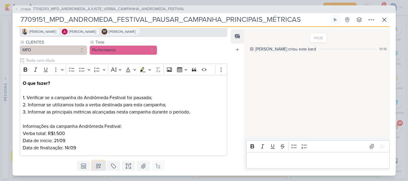
click at [96, 167] on icon at bounding box center [99, 166] width 6 height 6
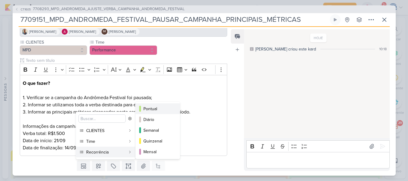
click at [162, 111] on div "Pontual" at bounding box center [157, 109] width 29 height 6
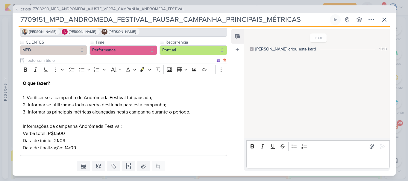
scroll to position [63, 0]
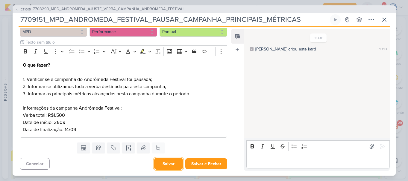
click at [172, 166] on button "Salvar" at bounding box center [168, 164] width 29 height 12
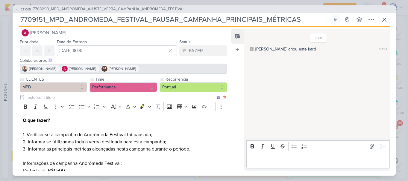
scroll to position [13, 0]
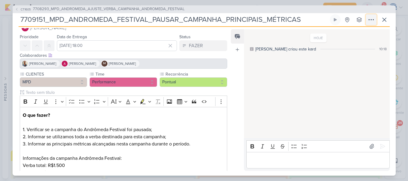
click at [369, 20] on icon at bounding box center [371, 19] width 5 height 1
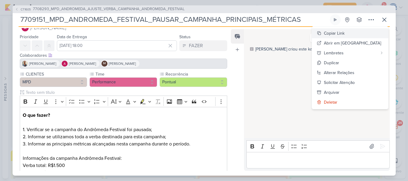
click at [345, 33] on div "Copiar Link" at bounding box center [334, 33] width 21 height 6
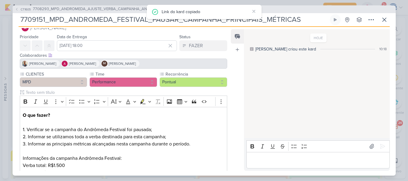
drag, startPoint x: 302, startPoint y: 23, endPoint x: 19, endPoint y: 19, distance: 283.3
click at [19, 19] on input "7709151_MPD_ANDROMEDA_FESTIVAL_PAUSAR_CAMPANHA_PRINCIPAIS_MÉTRICAS" at bounding box center [174, 19] width 310 height 11
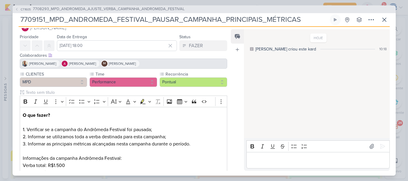
click at [285, 97] on div "HOJE Caroline criou este kard 10:18" at bounding box center [316, 84] width 145 height 109
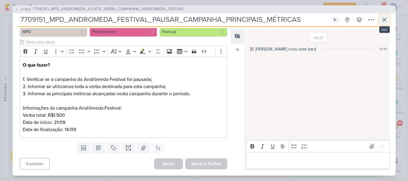
click at [384, 18] on icon at bounding box center [384, 19] width 7 height 7
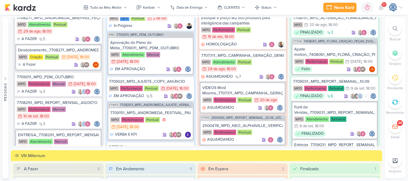
click at [393, 30] on icon at bounding box center [395, 28] width 5 height 5
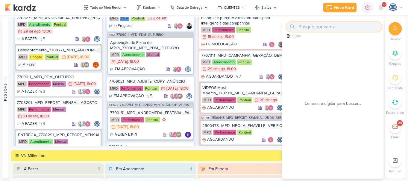
paste input "6707295_YEES_ESSÊNCIA_CAMPOLIM_CLIENTE_OCULTO"
type input "6707295_YEES_ESSÊNCIA_CAMPOLIM_CLIENTE_OCULTO"
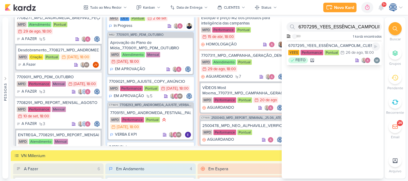
click at [343, 43] on div "6707295_YEES_ESSÊNCIA_CAMPOLIM_CLIENTE_OCULTO YEES Performance Pontual 26/8 26 …" at bounding box center [334, 53] width 95 height 25
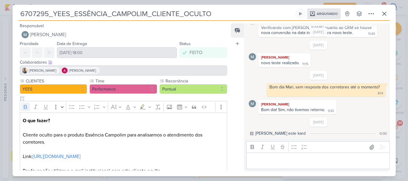
scroll to position [0, 0]
click at [384, 14] on icon at bounding box center [385, 14] width 4 height 4
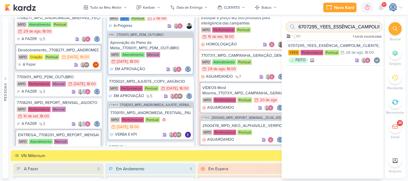
click at [358, 30] on input "6707295_YEES_ESSÊNCIA_CAMPOLIM_CLIENTE_OCULTO" at bounding box center [334, 27] width 95 height 10
paste input "6708251_YEES_ESSENCIA_CAMPOLIM_SUBIR_LEAD_ADS_ANIMADO"
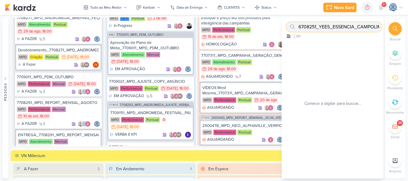
scroll to position [0, 72]
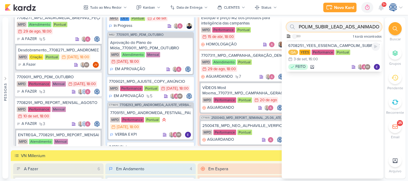
type input "6708251_YEES_ESSENCIA_CAMPOLIM_SUBIR_LEAD_ADS_ANIMADO"
click at [363, 46] on div "6708251_YEES_ESSENCIA_CAMPOLIM_SUBIR_LEAD_ADS_ANIMADO" at bounding box center [334, 45] width 92 height 5
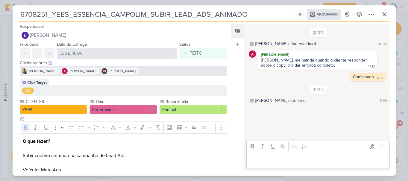
click at [6, 7] on div "6708251_YEES_ESSENCIA_CAMPOLIM_SUBIR_LEAD_ADS_ANIMADO Arquivado" at bounding box center [204, 90] width 408 height 181
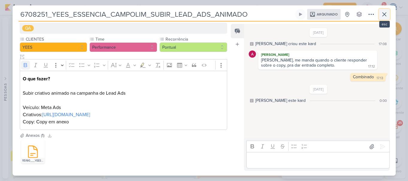
click at [383, 16] on icon at bounding box center [384, 14] width 7 height 7
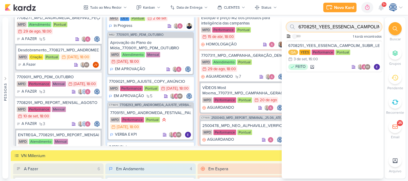
click at [353, 29] on input "6708251_YEES_ESSENCIA_CAMPOLIM_SUBIR_LEAD_ADS_ANIMADO" at bounding box center [334, 27] width 95 height 10
paste input "6708291_YEES_REPORT_MENSAL_AGOSTO"
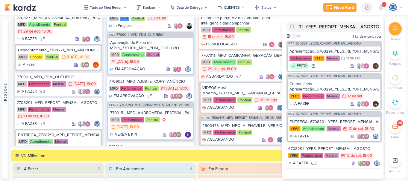
scroll to position [0, 0]
click at [349, 44] on span "6708291_YEES_REPORT_MENSAL_AGOSTO" at bounding box center [328, 43] width 65 height 3
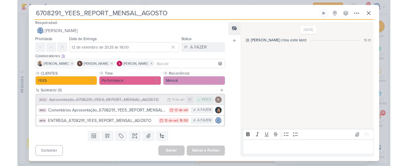
scroll to position [2, 0]
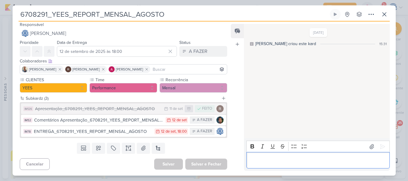
click at [260, 160] on p "Editor editing area: main" at bounding box center [318, 160] width 137 height 7
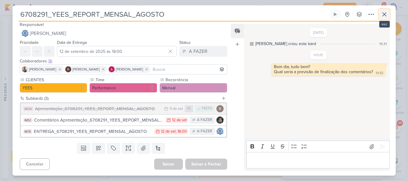
click at [384, 13] on icon at bounding box center [384, 14] width 7 height 7
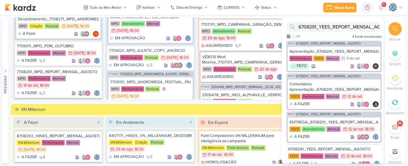
scroll to position [39, 0]
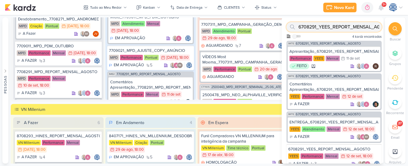
click at [354, 23] on input "6708291_YEES_REPORT_MENSAL_AGOSTO" at bounding box center [334, 27] width 95 height 10
paste input "9024_YEES_PARQUE_BUENA_VISTA_NOVA_CAMPANHA_META_GOOGLE"
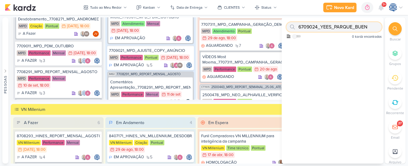
scroll to position [0, 0]
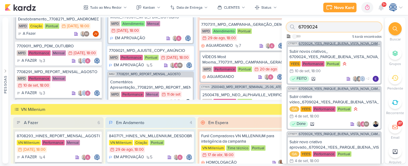
type input "6709024"
click at [335, 44] on span "6709024_YEES_PARQUE_BUENA_VISTA_NOVA_CAMPANHA_TEASER_META" at bounding box center [340, 43] width 82 height 3
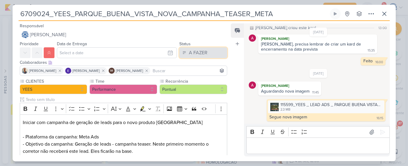
click at [189, 54] on div "A FAZER" at bounding box center [198, 52] width 19 height 7
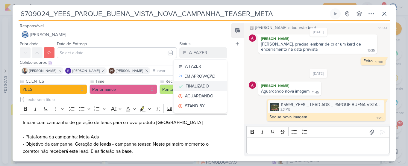
click at [202, 87] on div "FINALIZADO" at bounding box center [197, 86] width 23 height 6
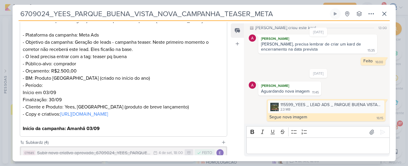
scroll to position [181, 0]
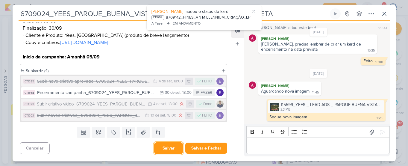
click at [164, 145] on button "Salvar" at bounding box center [168, 148] width 29 height 12
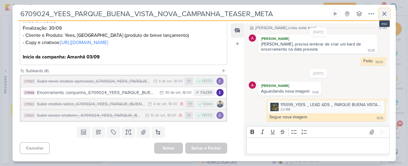
click at [382, 18] on button at bounding box center [384, 13] width 11 height 11
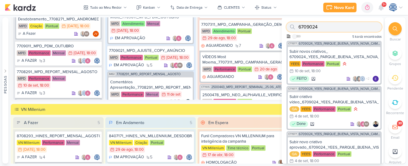
click at [356, 28] on input "6709024" at bounding box center [334, 27] width 95 height 10
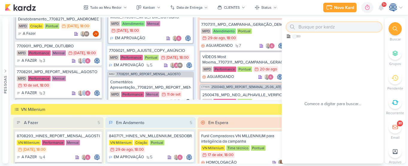
paste input "7708281_MPD_ANDROMEDA_TRAÇAR_NOVAS_ESTRATÉGIAS"
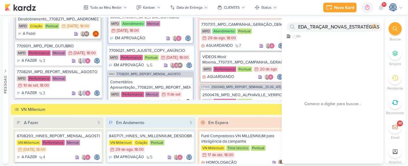
scroll to position [0, 0]
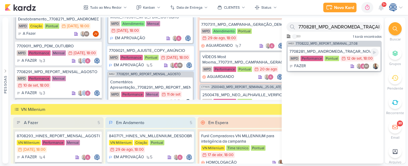
click at [333, 67] on div "FAZER IM" at bounding box center [334, 66] width 89 height 6
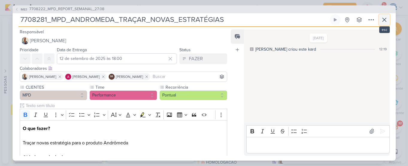
click at [386, 21] on icon at bounding box center [384, 19] width 7 height 7
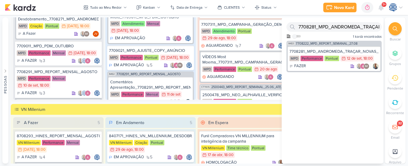
click at [357, 22] on div "7708281_MPD_ANDROMEDA_TRAÇAR_NOVAS_ESTRATÉGIAS Como admin, ative para buscar em…" at bounding box center [333, 28] width 102 height 23
click at [357, 22] on input "7708281_MPD_ANDROMEDA_TRAÇAR_NOVAS_ESTRATÉGIAS" at bounding box center [334, 27] width 95 height 10
paste input "9102_MPD_VERIFICAÇÃO_CRIATIVOS_ATUAI"
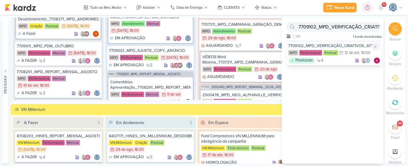
click at [348, 48] on div "7709102_MPD_VERIFICAÇÃO_CRIATIVOS_ATUAIS" at bounding box center [334, 45] width 92 height 5
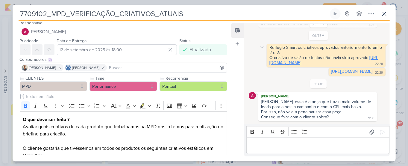
scroll to position [266, 0]
click at [290, 55] on link "https://drive.google.com/file/d/1g7NrugorQI8xKV02hScdbL__YylU1Sot/view?usp=shar…" at bounding box center [324, 60] width 110 height 10
click at [329, 75] on div "https://app.kardz.app/kard-window/1USwC6uamAoirv6fAUSPBlIv6u0u8DefHpaipGIvMIJ6A…" at bounding box center [357, 72] width 57 height 8
click at [331, 71] on link "https://app.kardz.app/kard-window/1USwC6uamAoirv6fAUSPBlIv6u0u8DefHpaipGIvMIJ6A…" at bounding box center [351, 71] width 41 height 5
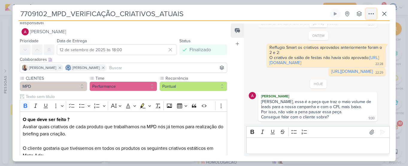
click at [372, 13] on icon at bounding box center [371, 13] width 7 height 7
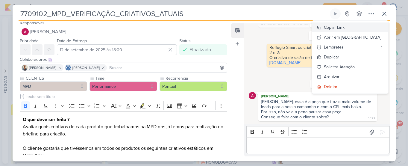
click at [345, 30] on div "Copiar Link" at bounding box center [334, 27] width 21 height 6
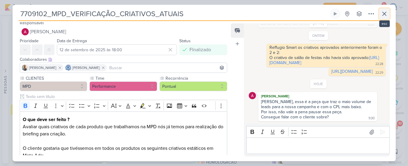
click at [385, 11] on icon at bounding box center [384, 13] width 7 height 7
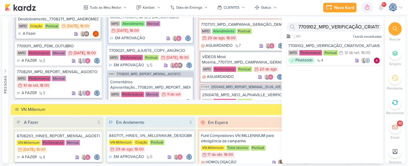
click at [397, 27] on icon at bounding box center [395, 28] width 5 height 5
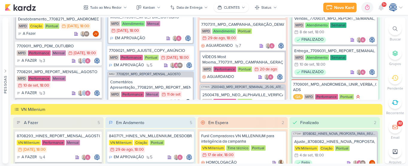
scroll to position [63, 0]
click at [394, 27] on icon at bounding box center [395, 28] width 5 height 5
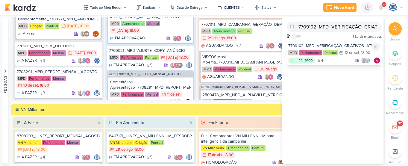
click at [326, 46] on div "7709102_MPD_VERIFICAÇÃO_CRIATIVOS_ATUAIS" at bounding box center [334, 45] width 92 height 5
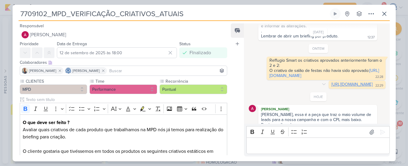
scroll to position [271, 0]
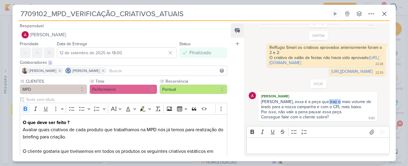
drag, startPoint x: 320, startPoint y: 101, endPoint x: 333, endPoint y: 102, distance: 13.5
click at [333, 102] on div "Carol, essa é a peça que traz o maio volume de leads para a nossa campanha e co…" at bounding box center [317, 104] width 113 height 10
click at [279, 143] on p "Editor editing area: main" at bounding box center [318, 145] width 137 height 7
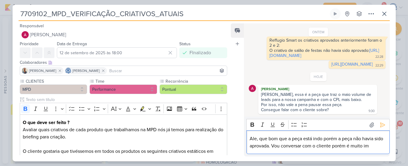
scroll to position [285, 0]
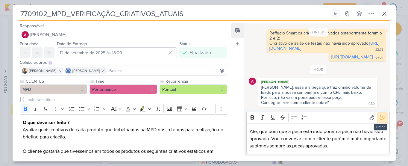
click at [381, 118] on icon at bounding box center [383, 118] width 6 height 6
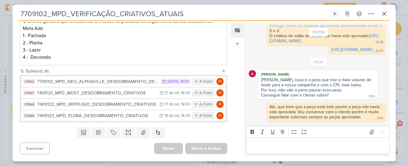
scroll to position [63, 0]
click at [387, 10] on icon at bounding box center [384, 13] width 7 height 7
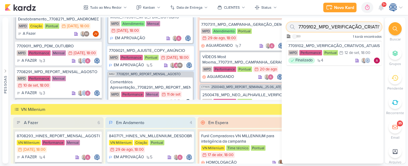
click at [315, 23] on input "7709102_MPD_VERIFICAÇÃO_CRIATIVOS_ATUAIS" at bounding box center [334, 27] width 95 height 10
paste input "14408281_MAR INC_SUBLIME_JARDINS_DESDOBRAMENTO_PEÇAS_META_AD"
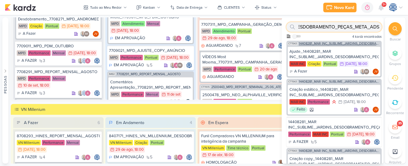
type input "14408281_MAR INC_SUBLIME_JARDINS_DESDOBRAMENTO_PEÇAS_META_ADS"
click at [344, 43] on span "14408281_MAR INC_SUBLIME_JARDINS_DESDOBRAMENTO_PEÇAS_META_ADS" at bounding box center [340, 43] width 82 height 3
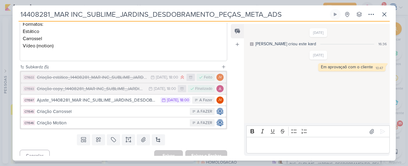
scroll to position [127, 0]
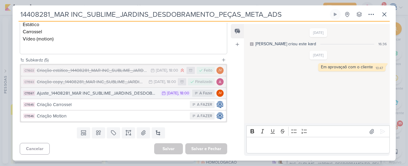
click at [119, 97] on button "CT1597 Ajuste_14408281_MAR INC_SUBLIME_JARDINS_DESDOBRAMENTO_PEÇAS_META_ADS 16/…" at bounding box center [123, 93] width 205 height 11
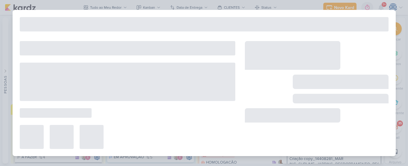
type input "Ajuste_14408281_MAR INC_SUBLIME_JARDINS_DESDOBRAMENTO_PEÇAS_META_ADS"
type input "16 de setembro de 2025 às 18:00"
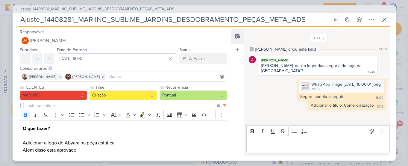
scroll to position [68, 0]
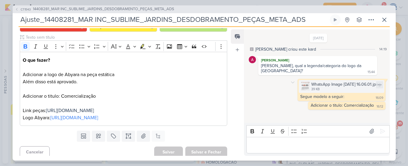
click at [311, 82] on div "WhatsApp Image 2025-09-12 at 16.06.01.jpeg" at bounding box center [345, 84] width 69 height 6
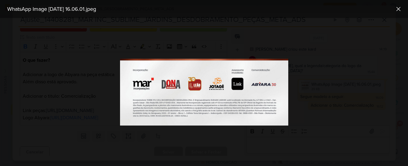
scroll to position [63, 0]
click at [245, 142] on div at bounding box center [204, 92] width 408 height 148
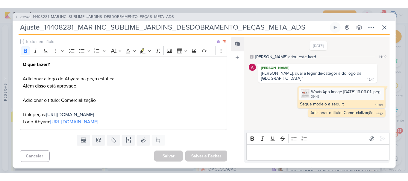
scroll to position [0, 0]
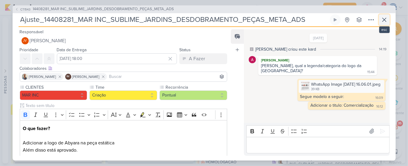
click at [380, 21] on button at bounding box center [384, 19] width 11 height 11
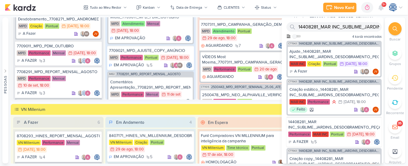
click at [392, 25] on div at bounding box center [395, 28] width 13 height 13
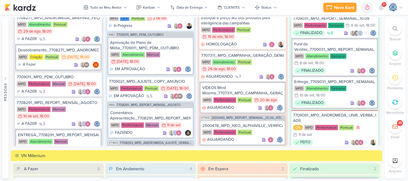
scroll to position [63, 0]
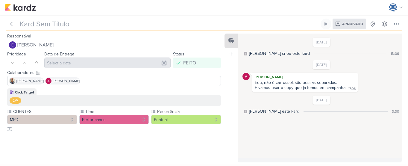
type input "Subir peça aprovada 2500182_MPD_REFFUGIO_DESDOBRAMENTO_CRIATIVOS_V3"
type input "[DATE] 18:00"
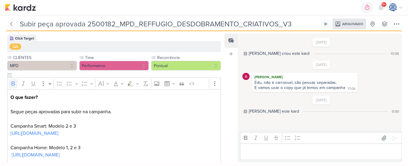
scroll to position [60, 0]
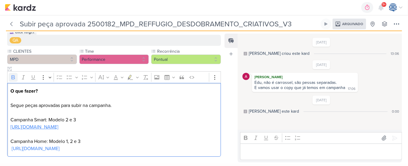
click at [58, 126] on link "[URL][DOMAIN_NAME]" at bounding box center [34, 127] width 48 height 6
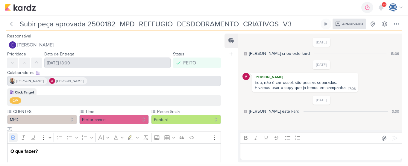
scroll to position [60, 0]
